Goal: Information Seeking & Learning: Learn about a topic

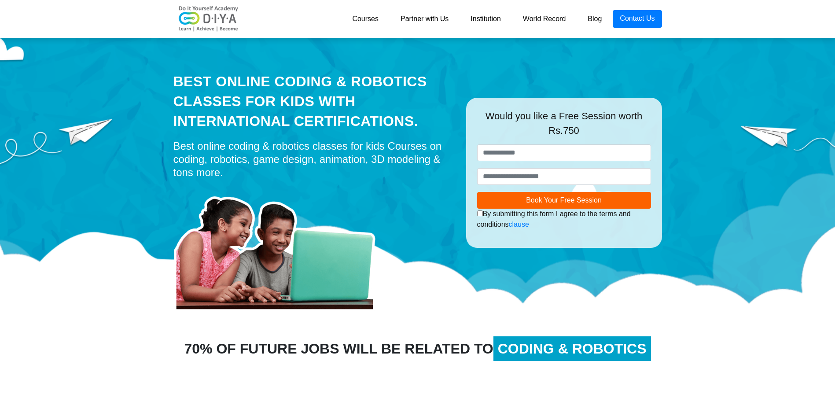
click at [378, 21] on link "Courses" at bounding box center [365, 19] width 48 height 18
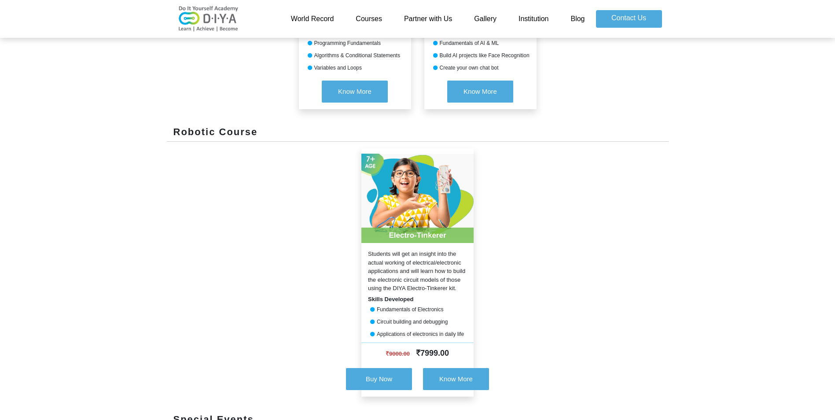
scroll to position [626, 0]
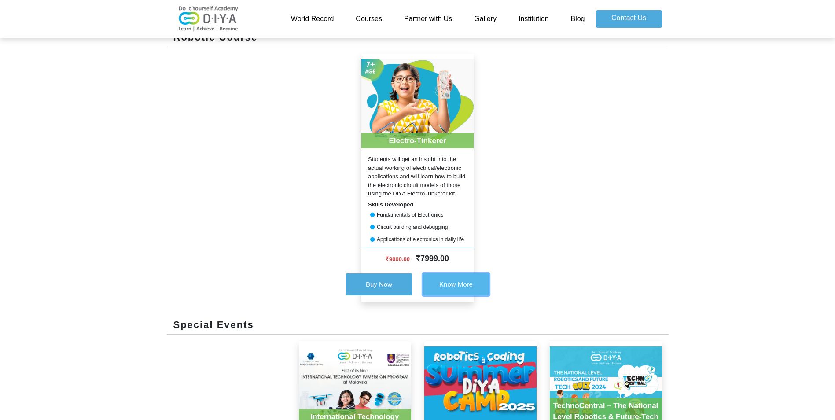
click at [469, 280] on span "Know More" at bounding box center [455, 283] width 33 height 7
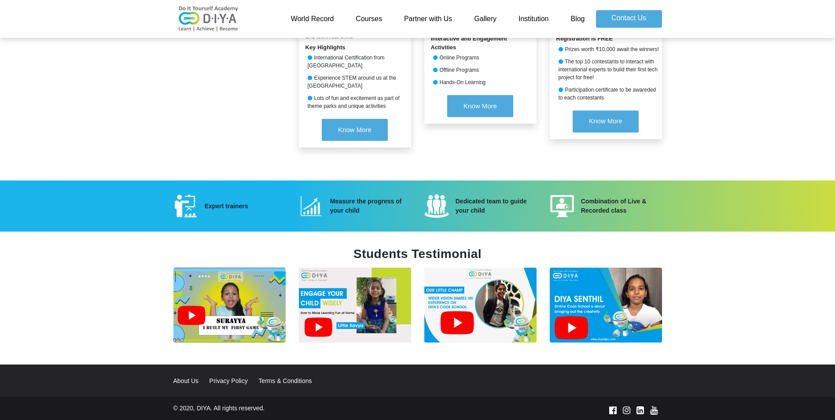
scroll to position [1072, 0]
